Goal: Navigation & Orientation: Find specific page/section

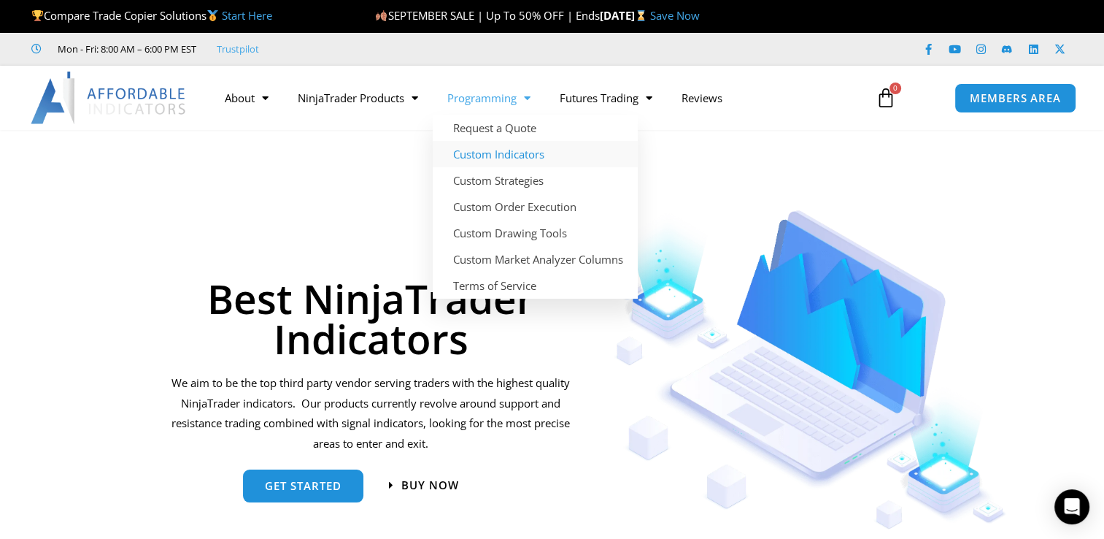
click at [509, 148] on link "Custom Indicators" at bounding box center [535, 154] width 205 height 26
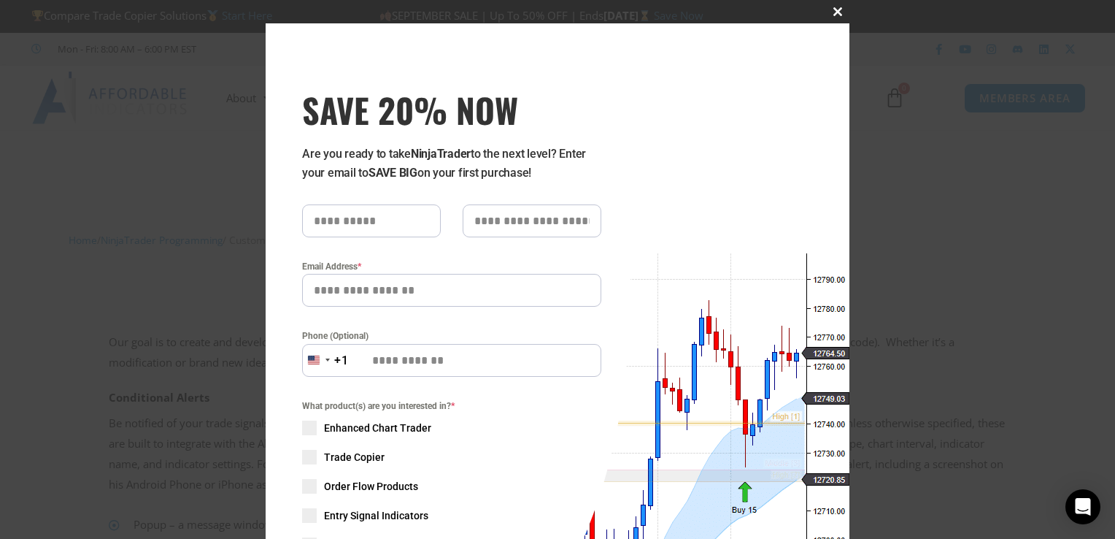
click at [829, 9] on span "SAVE 20% NOW popup" at bounding box center [837, 11] width 23 height 9
